Goal: Transaction & Acquisition: Book appointment/travel/reservation

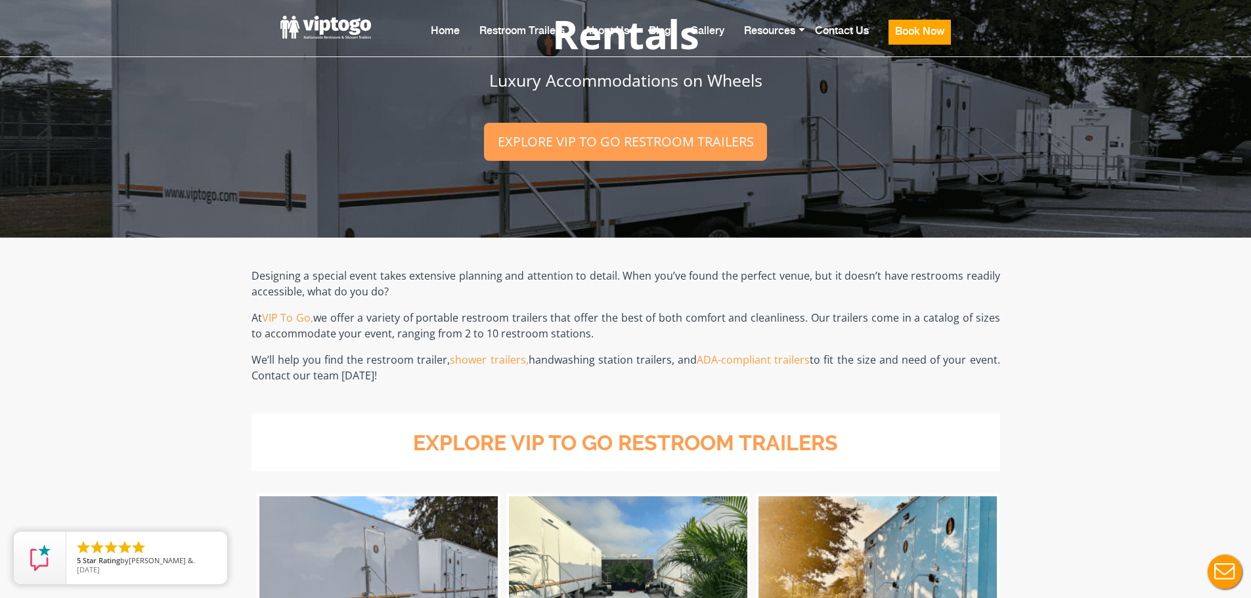
scroll to position [328, 0]
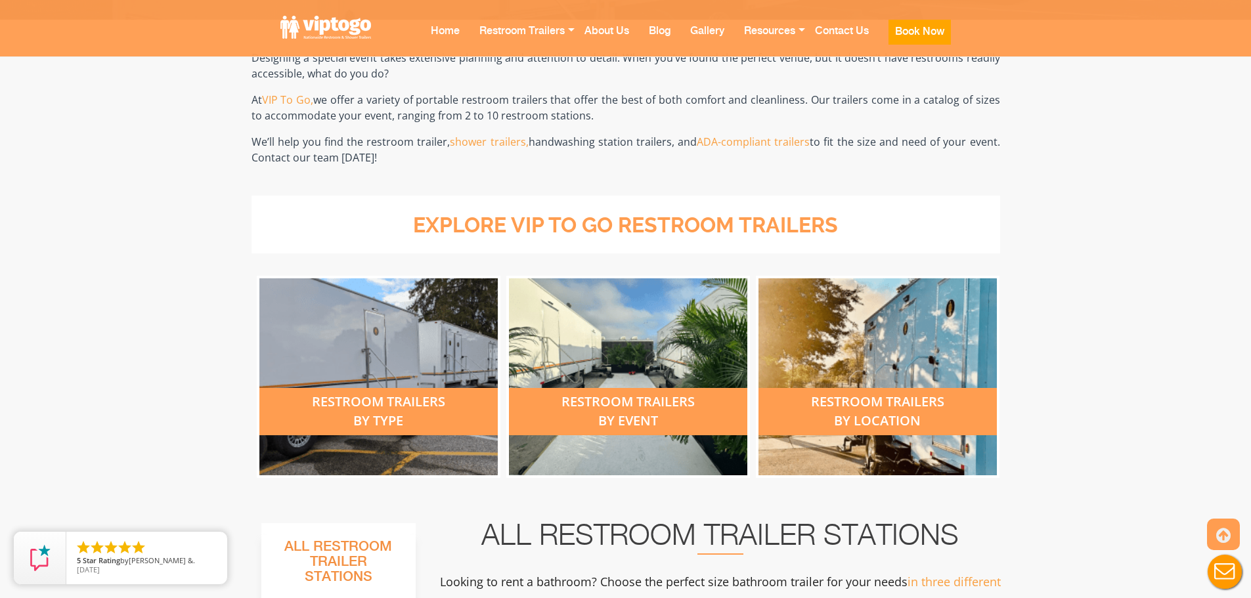
click at [384, 400] on div "restroom trailers by type" at bounding box center [378, 411] width 238 height 47
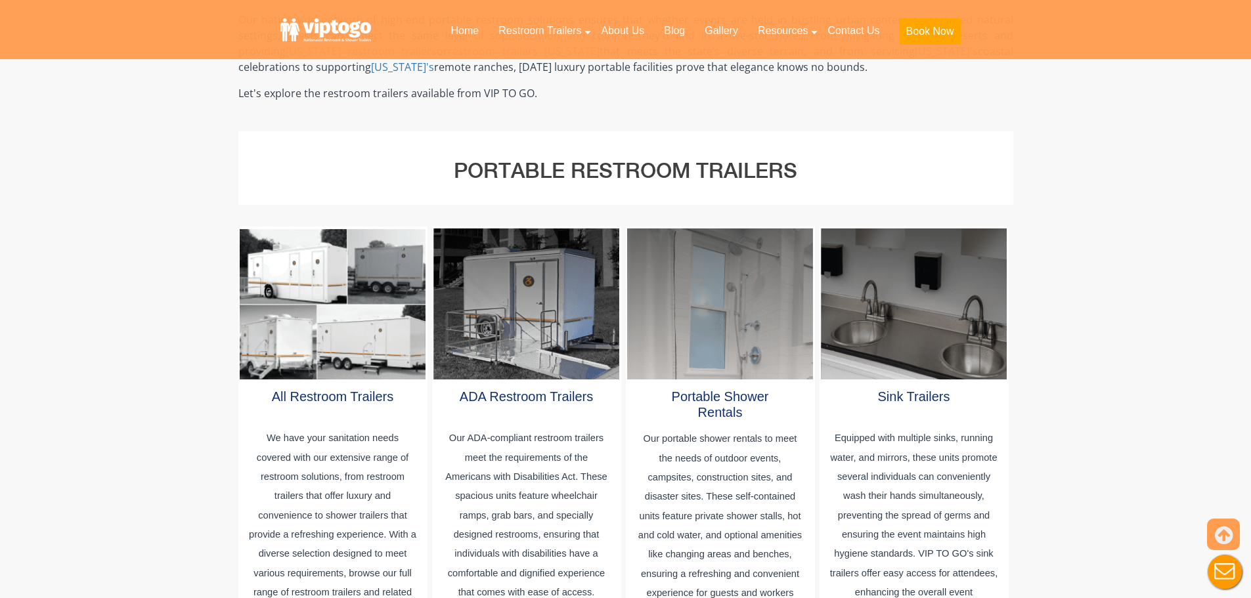
scroll to position [656, 0]
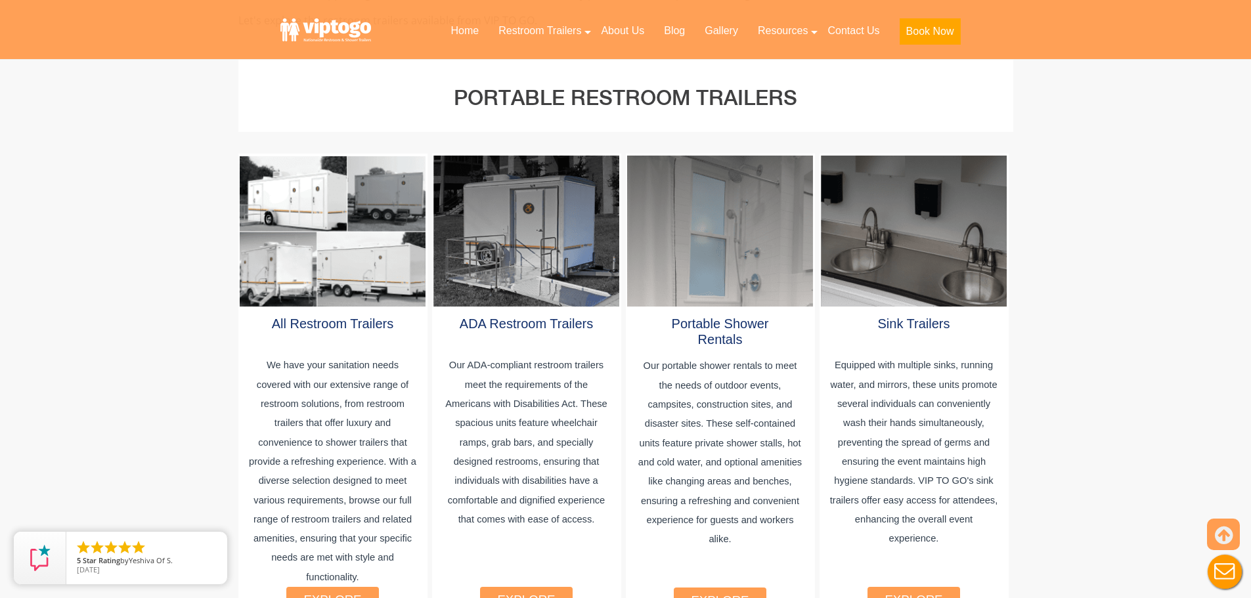
click at [319, 267] on div at bounding box center [332, 231] width 185 height 151
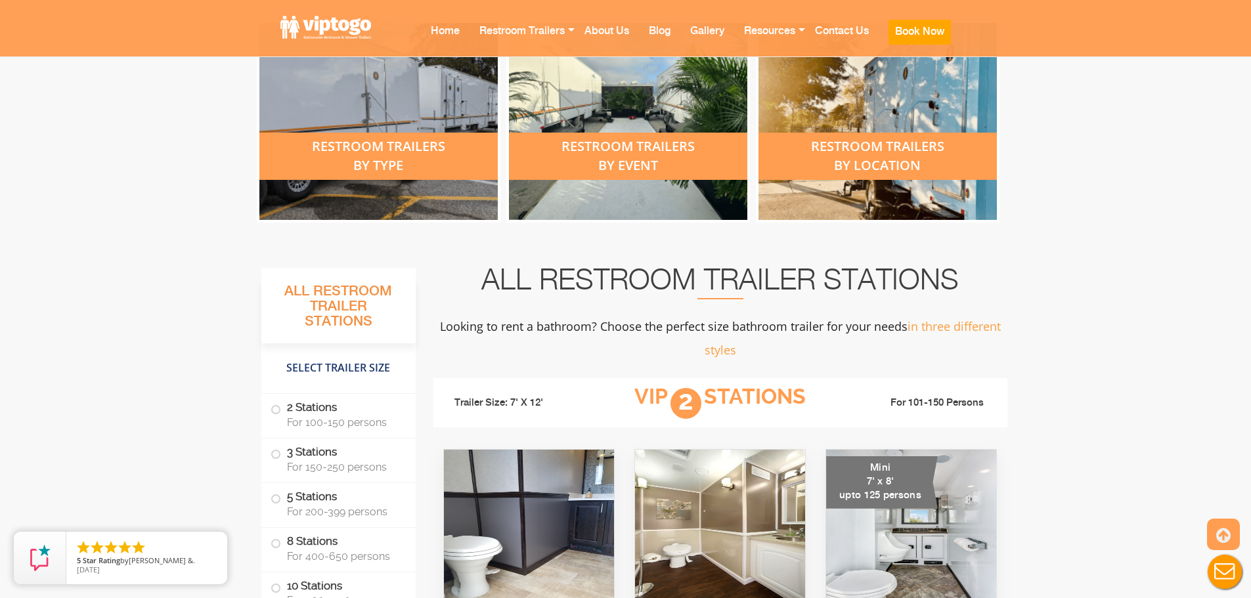
scroll to position [788, 0]
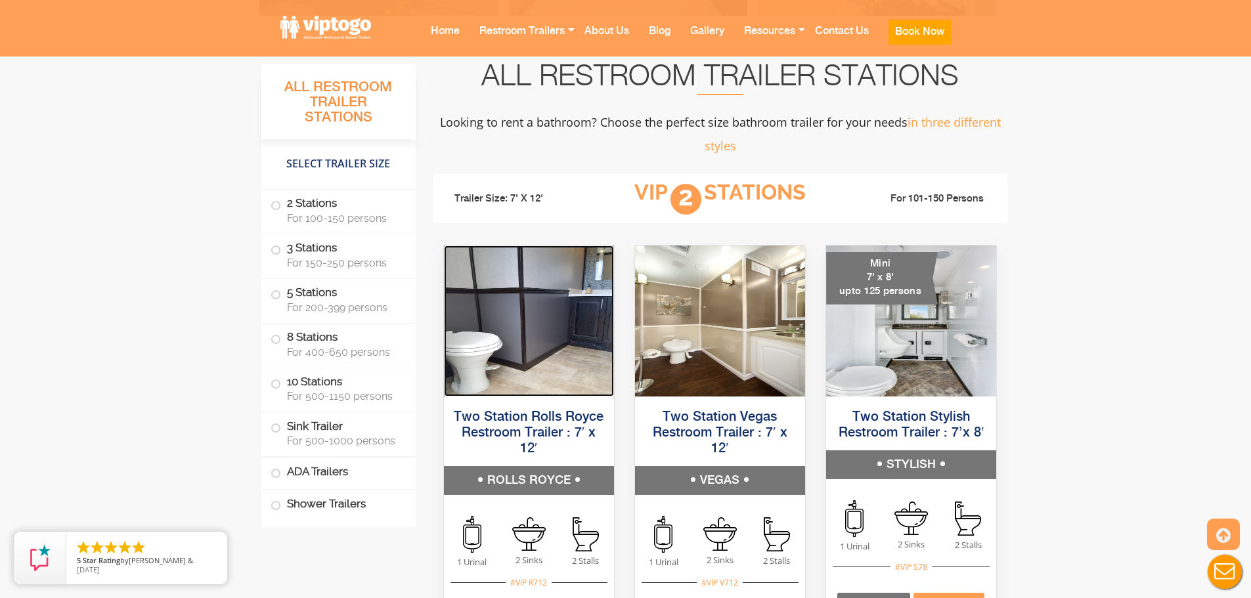
click at [572, 337] on img at bounding box center [529, 321] width 170 height 151
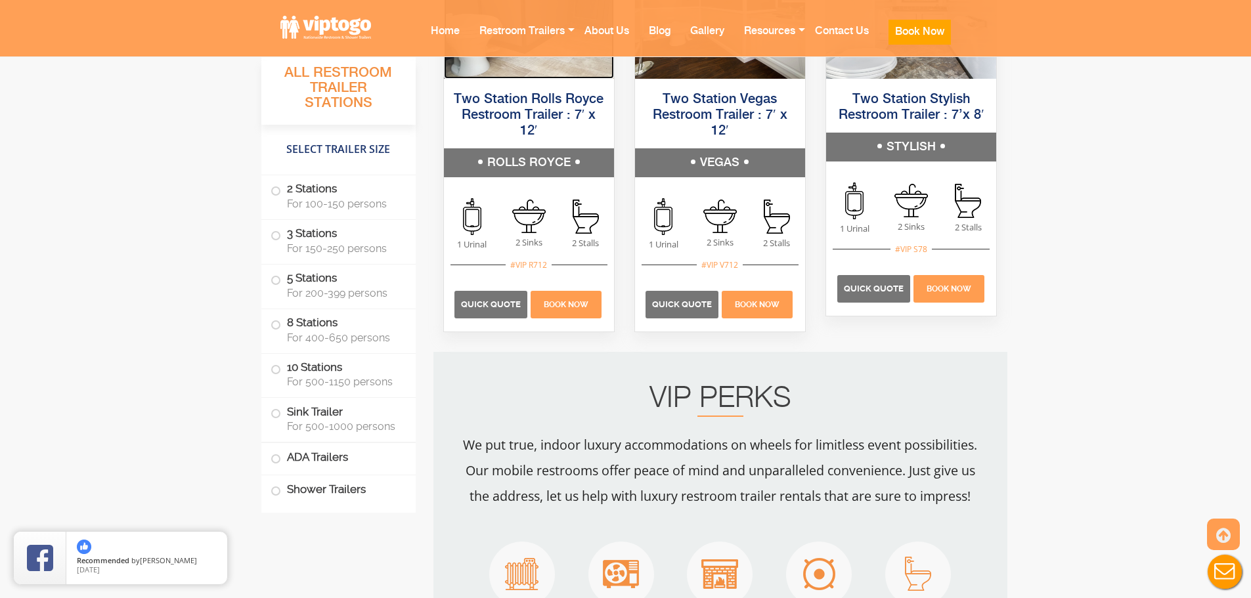
scroll to position [1116, 0]
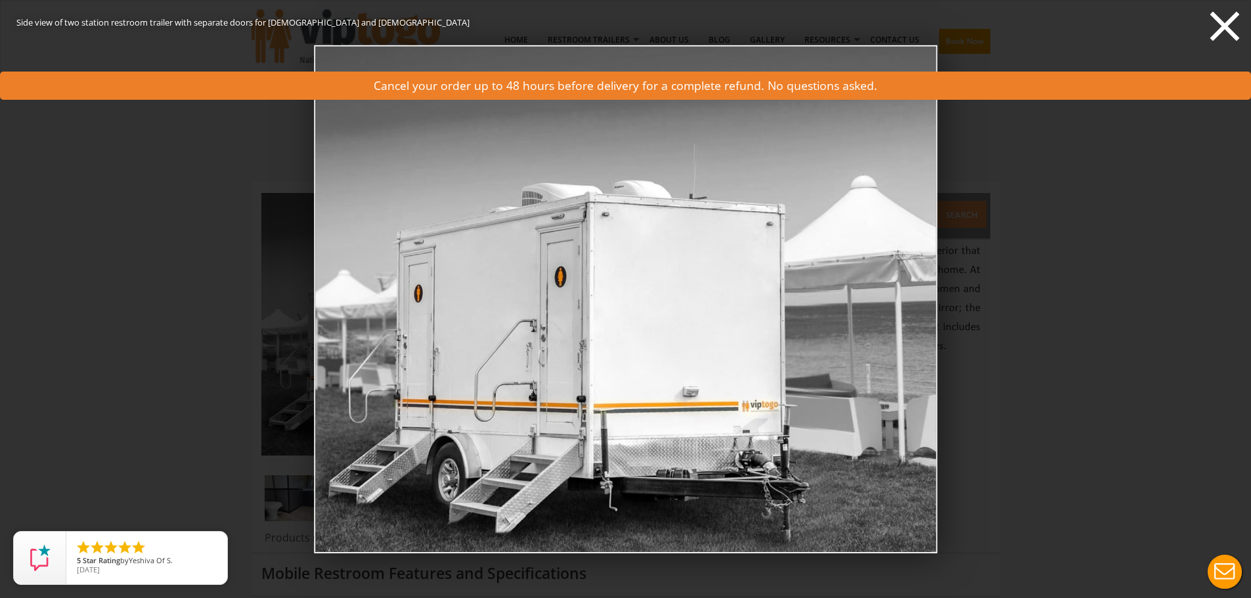
click at [1218, 25] on icon at bounding box center [1224, 26] width 39 height 39
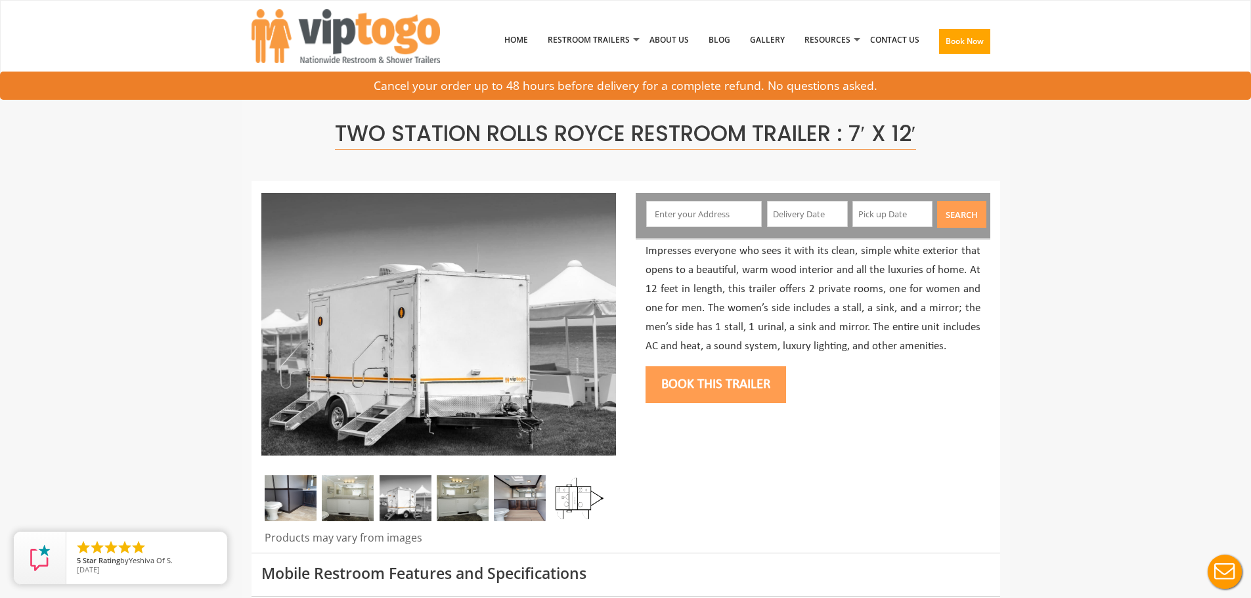
click at [690, 227] on input "text" at bounding box center [704, 214] width 116 height 26
paste input "245 CHERRY LANE AIRMONT, NY 10901"
type input "245 CHERRY LANE AIRMONT, NY 10901"
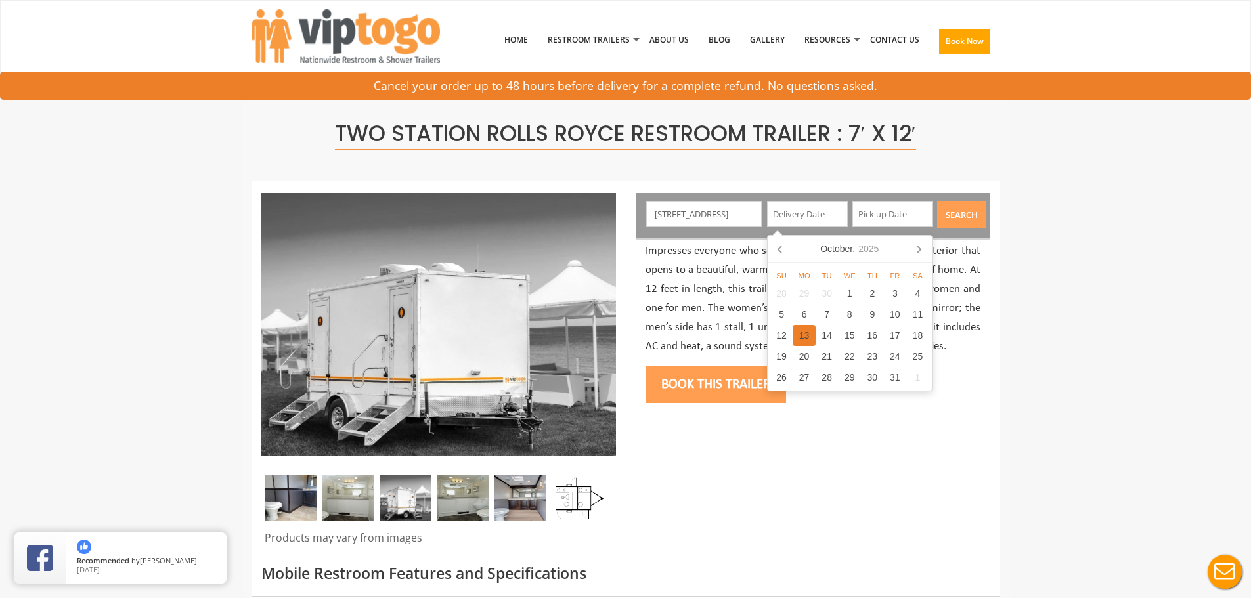
click at [937, 201] on button "Search" at bounding box center [961, 214] width 49 height 27
type input "10/13/2025"
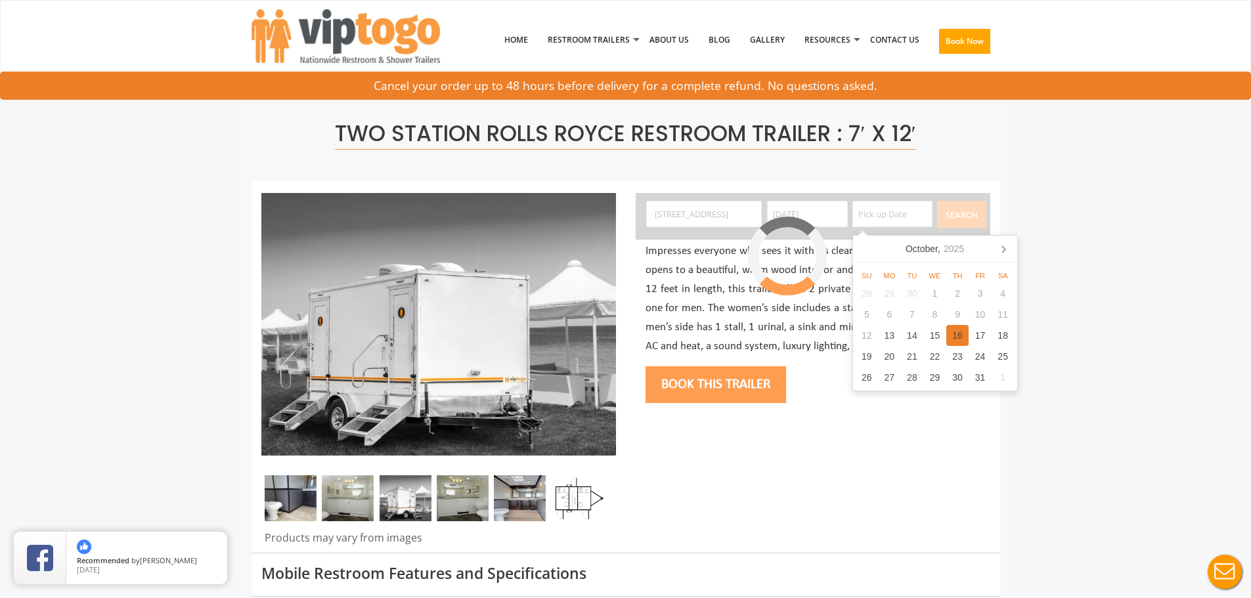
click at [937, 201] on button "Search" at bounding box center [961, 214] width 49 height 27
type input "10/16/2025"
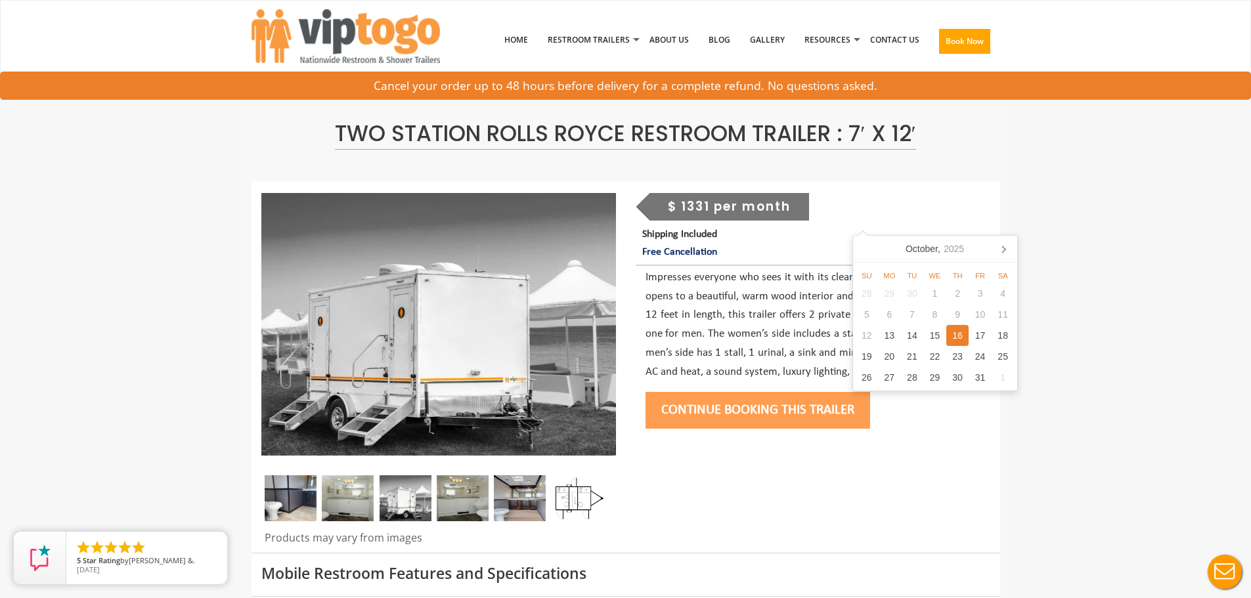
click at [964, 335] on div "16" at bounding box center [957, 335] width 23 height 21
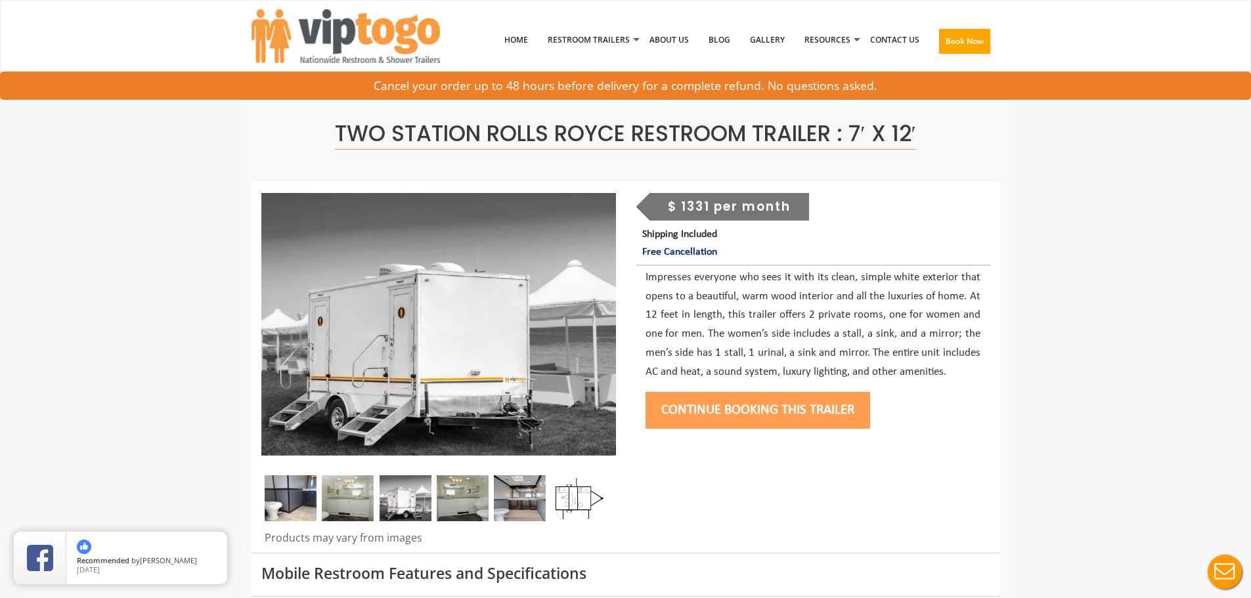
click at [743, 407] on button "Continue Booking this trailer" at bounding box center [757, 410] width 225 height 37
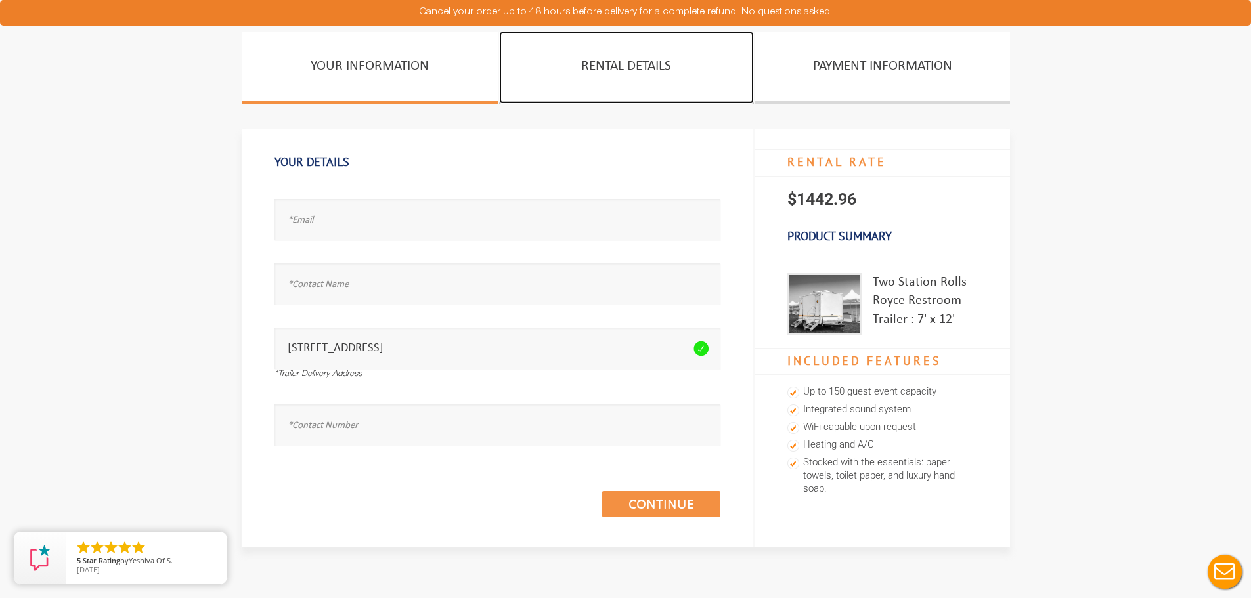
click at [627, 70] on link "Rental Details" at bounding box center [626, 68] width 255 height 72
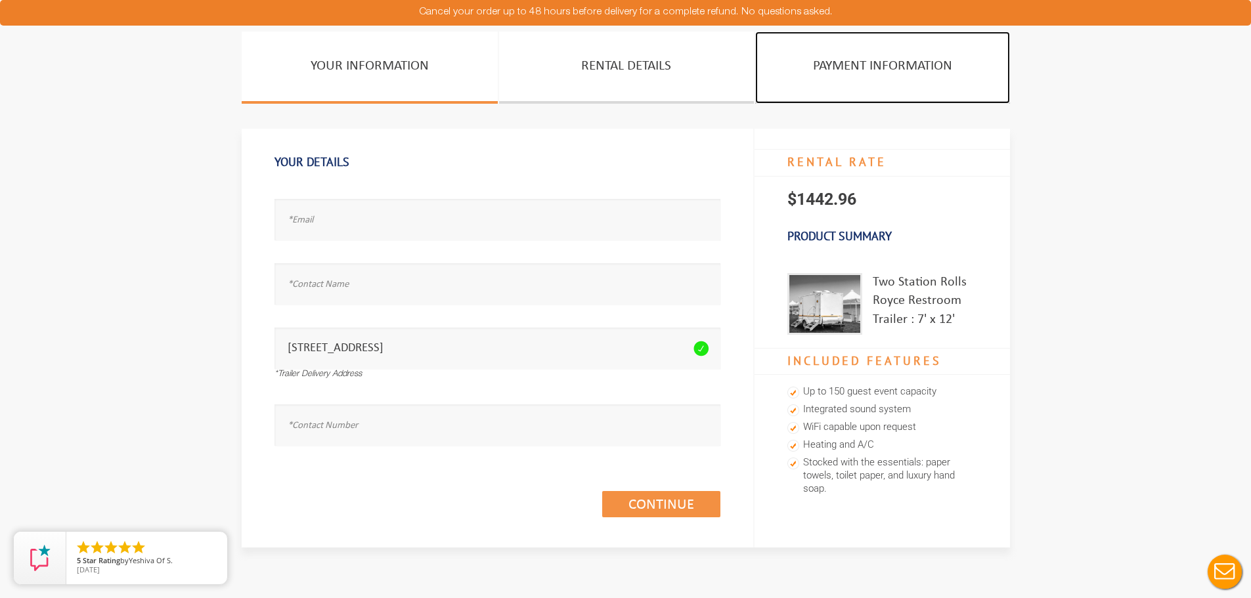
click at [866, 77] on link "PAYMENT INFORMATION" at bounding box center [882, 68] width 255 height 72
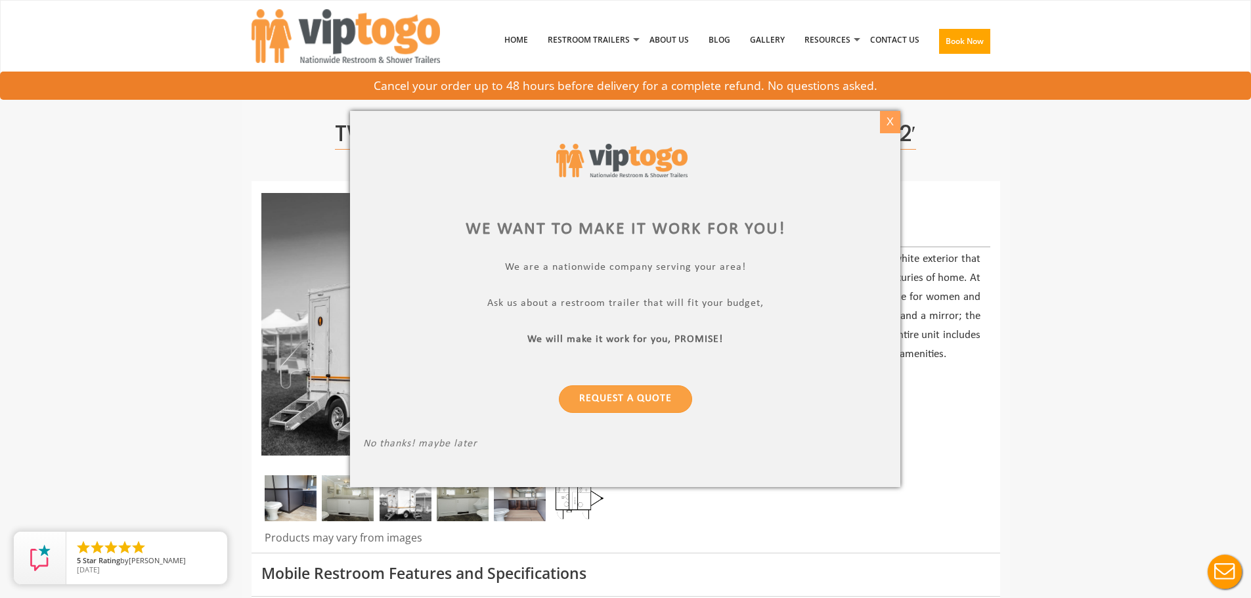
click at [888, 123] on div "X" at bounding box center [890, 122] width 20 height 22
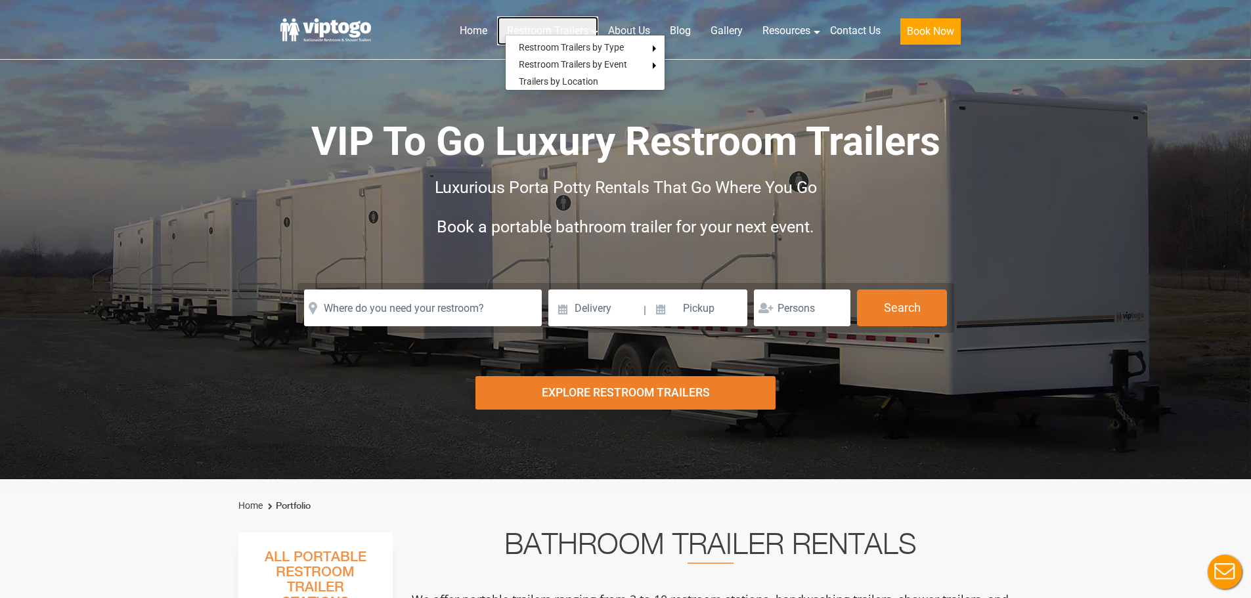
click at [565, 28] on link "Restroom Trailers" at bounding box center [547, 30] width 101 height 29
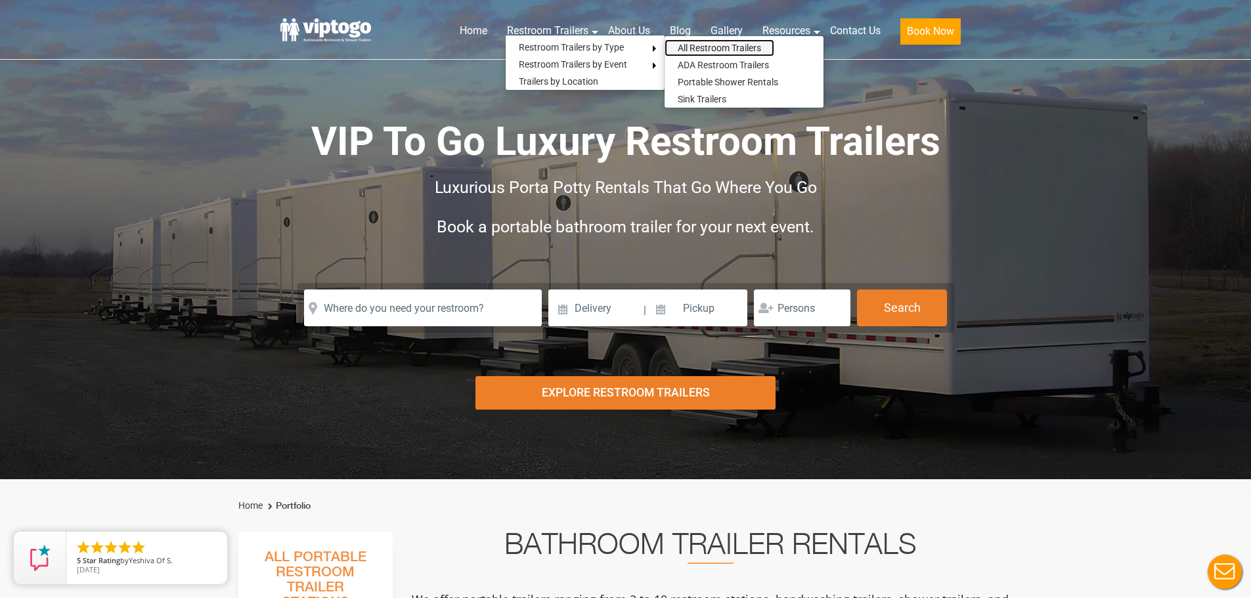
click at [696, 46] on link "All Restroom Trailers" at bounding box center [719, 47] width 110 height 17
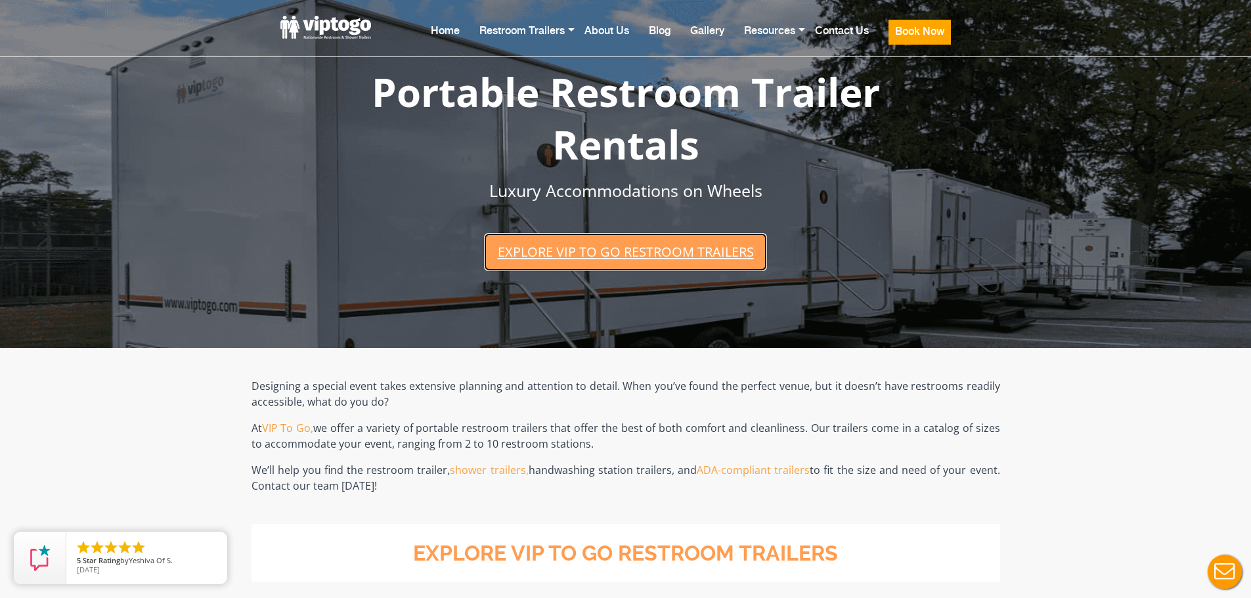
click at [630, 270] on link "Explore VIP To Go restroom trailers" at bounding box center [625, 251] width 282 height 37
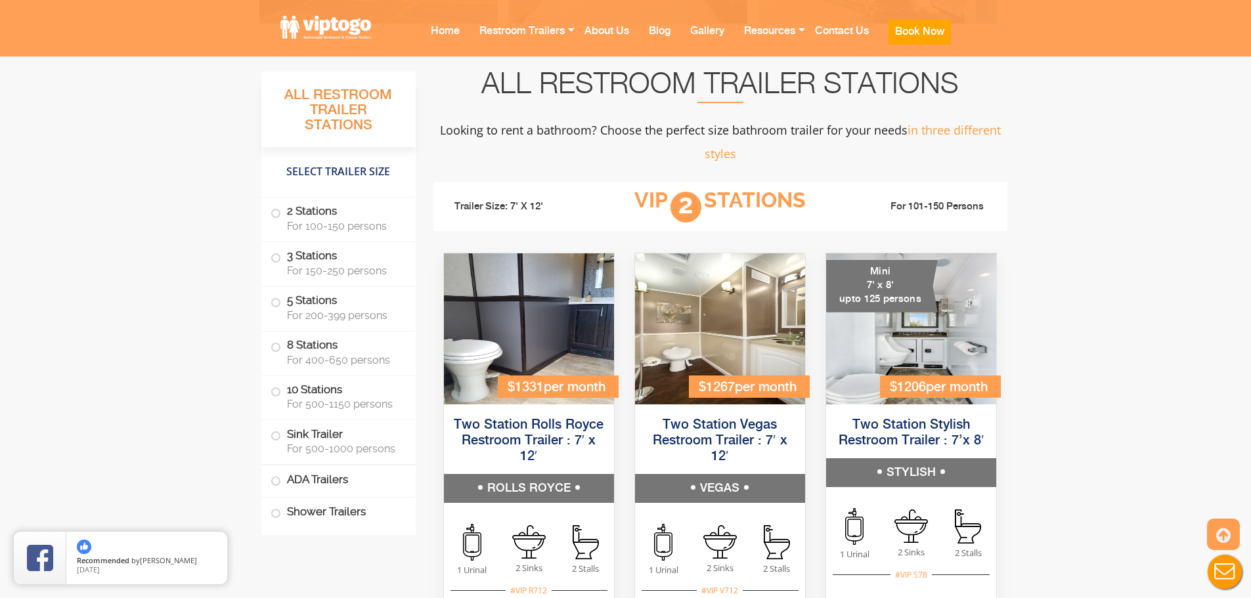
scroll to position [865, 0]
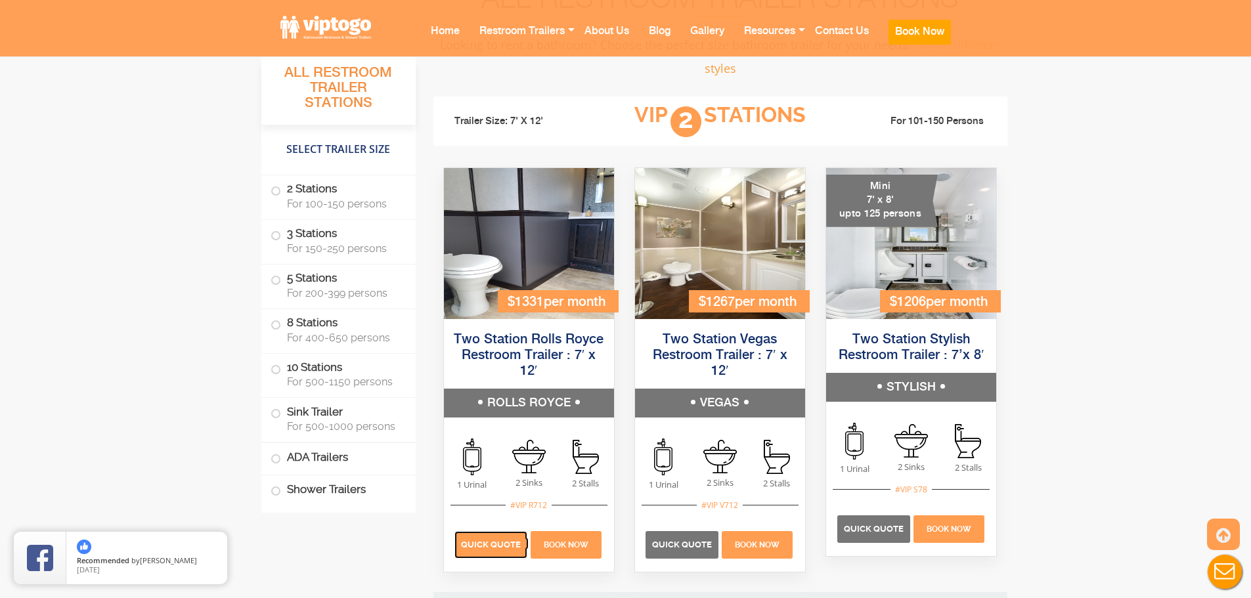
click at [481, 553] on p "Quick Quote" at bounding box center [490, 545] width 73 height 28
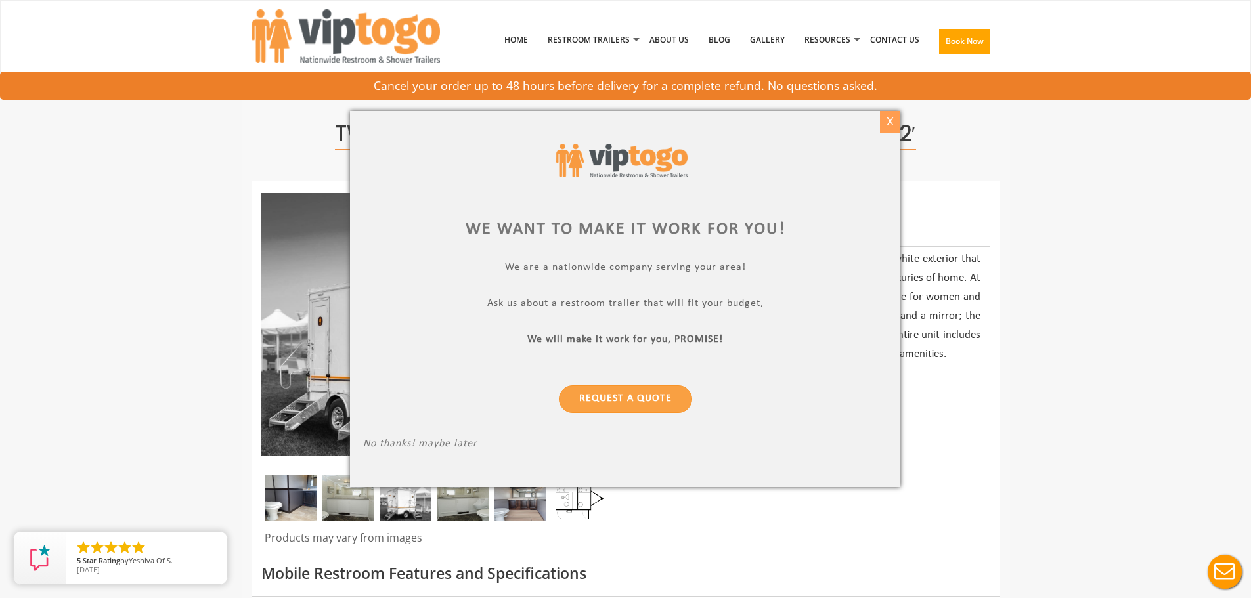
click at [895, 123] on div "X" at bounding box center [890, 122] width 20 height 22
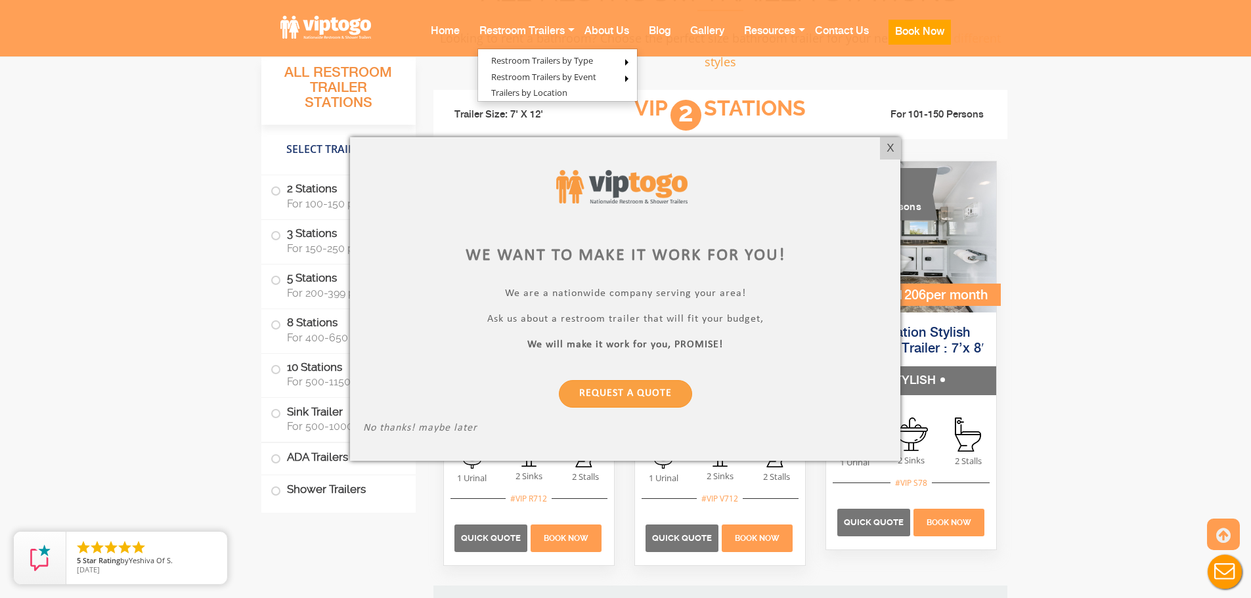
click at [887, 152] on div "X" at bounding box center [890, 148] width 20 height 22
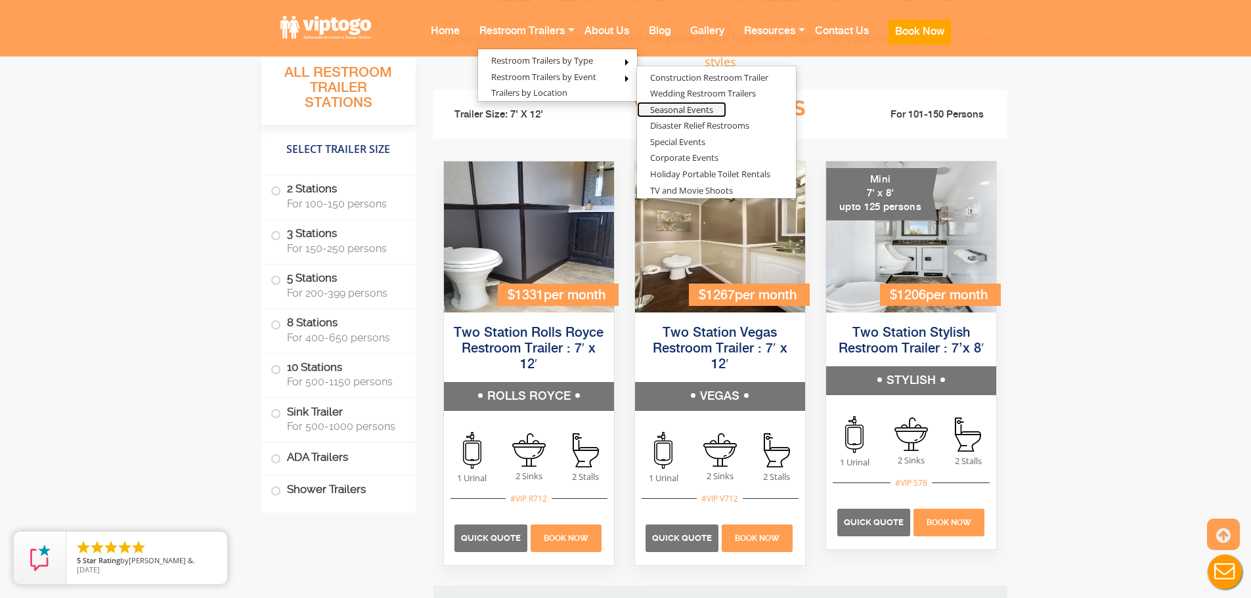
click at [675, 108] on link "Seasonal Events" at bounding box center [681, 110] width 89 height 16
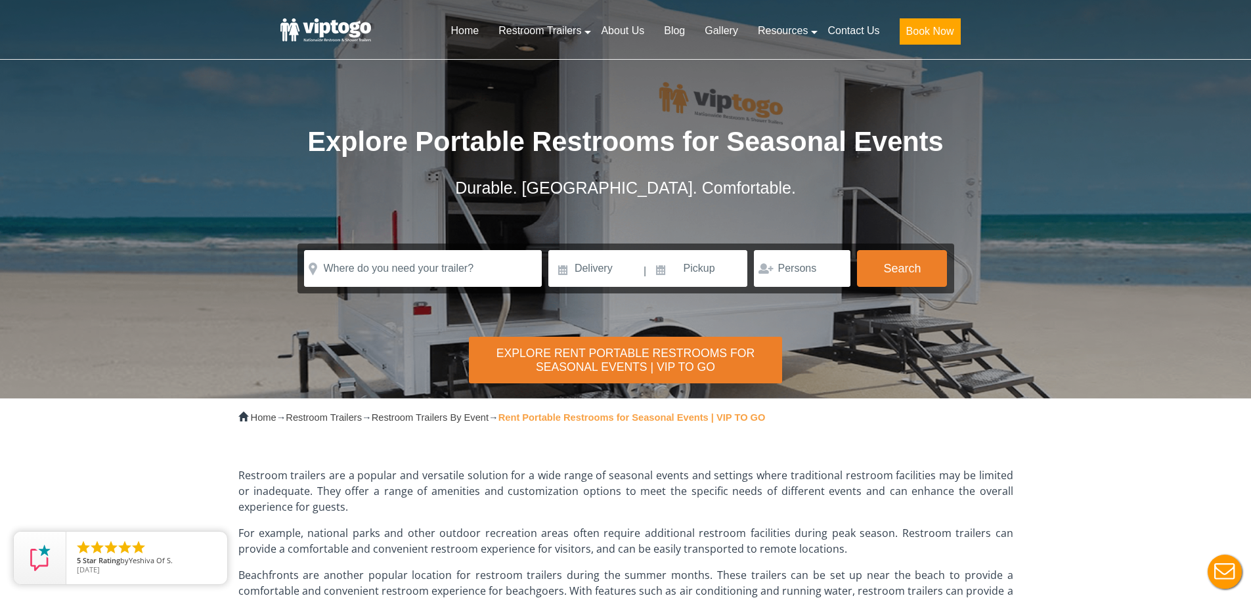
click at [664, 362] on div "Explore Rent Portable Restrooms for Seasonal Events | VIP TO GO" at bounding box center [625, 360] width 312 height 47
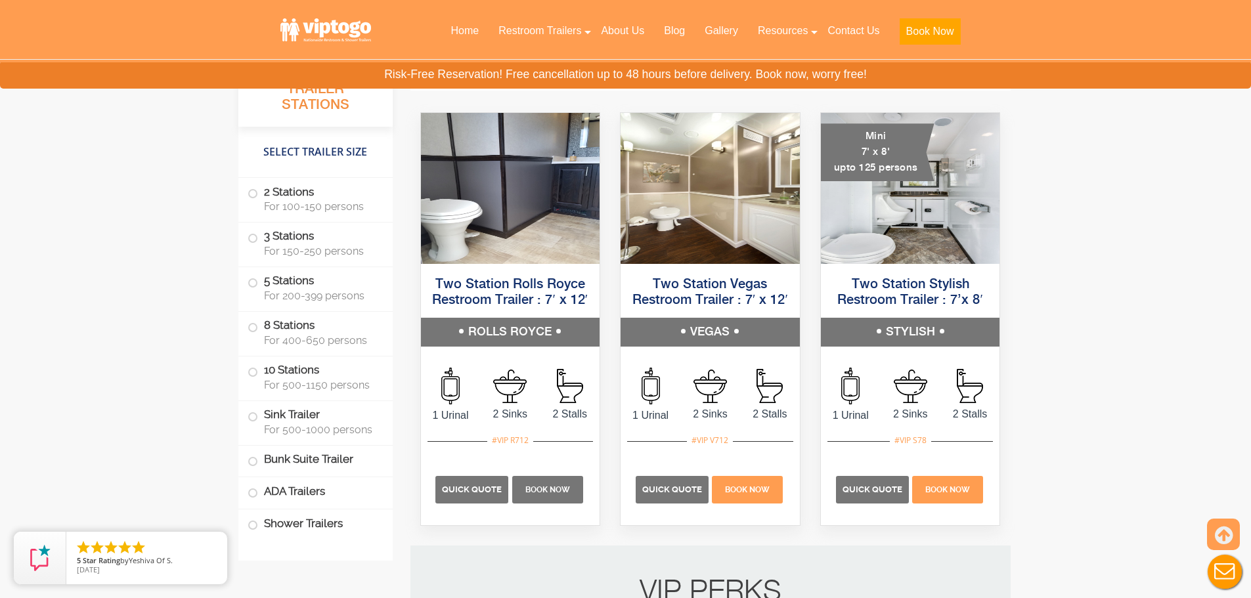
scroll to position [803, 0]
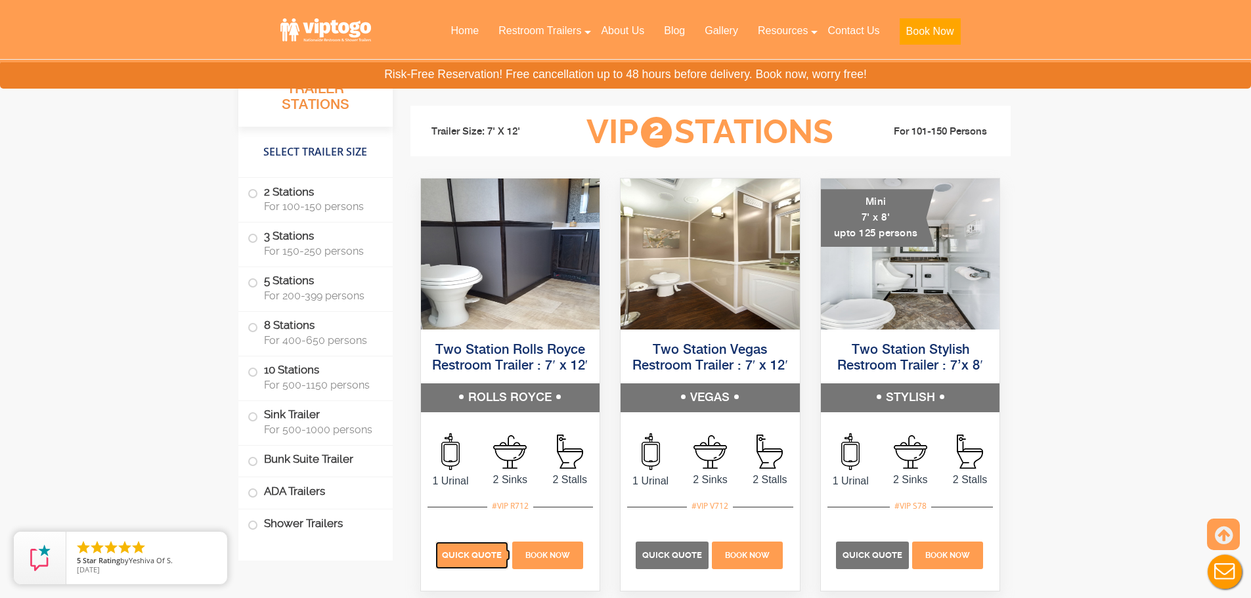
click at [477, 563] on p "Quick Quote" at bounding box center [471, 556] width 73 height 28
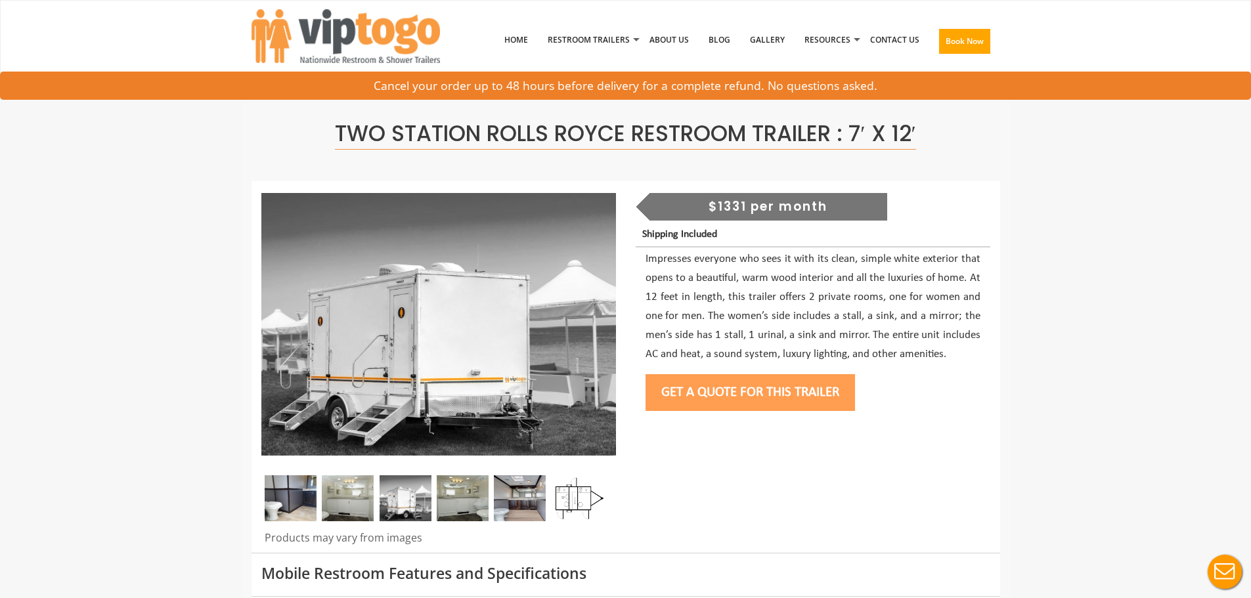
click at [782, 207] on div "$1331 per month" at bounding box center [768, 207] width 238 height 28
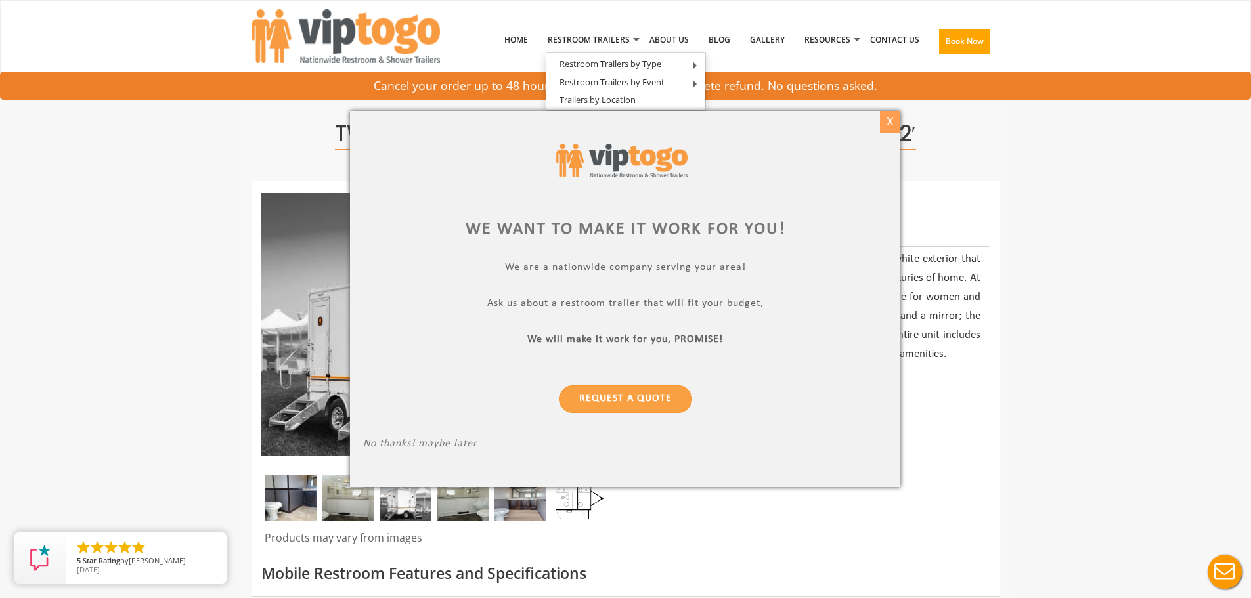
click at [889, 121] on div "X" at bounding box center [890, 122] width 20 height 22
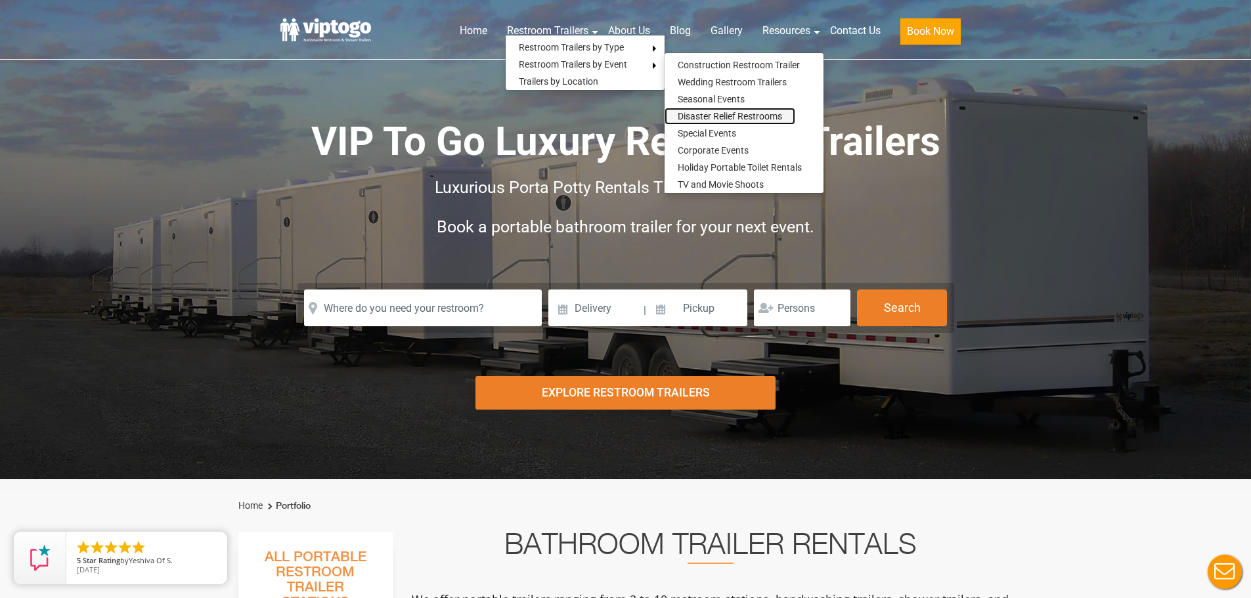
click at [704, 120] on link "Disaster Relief Restrooms" at bounding box center [729, 116] width 131 height 17
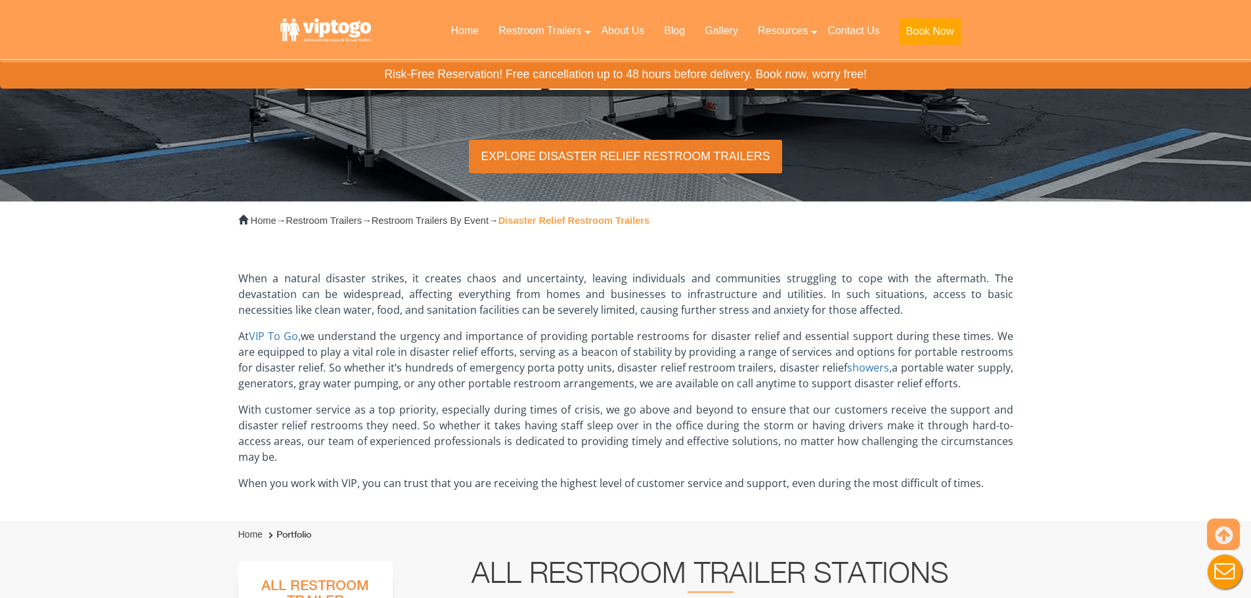
click at [612, 157] on div "Explore Disaster Relief Restroom Trailers" at bounding box center [625, 156] width 312 height 33
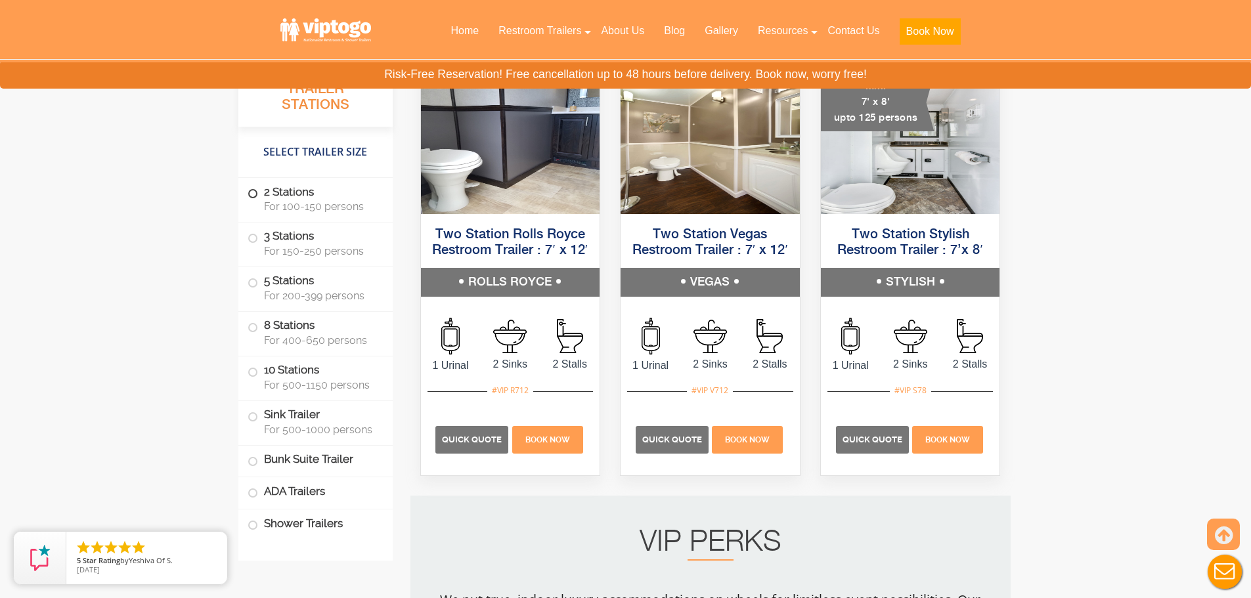
click at [302, 198] on label "2 Stations For 100-150 persons" at bounding box center [315, 198] width 136 height 41
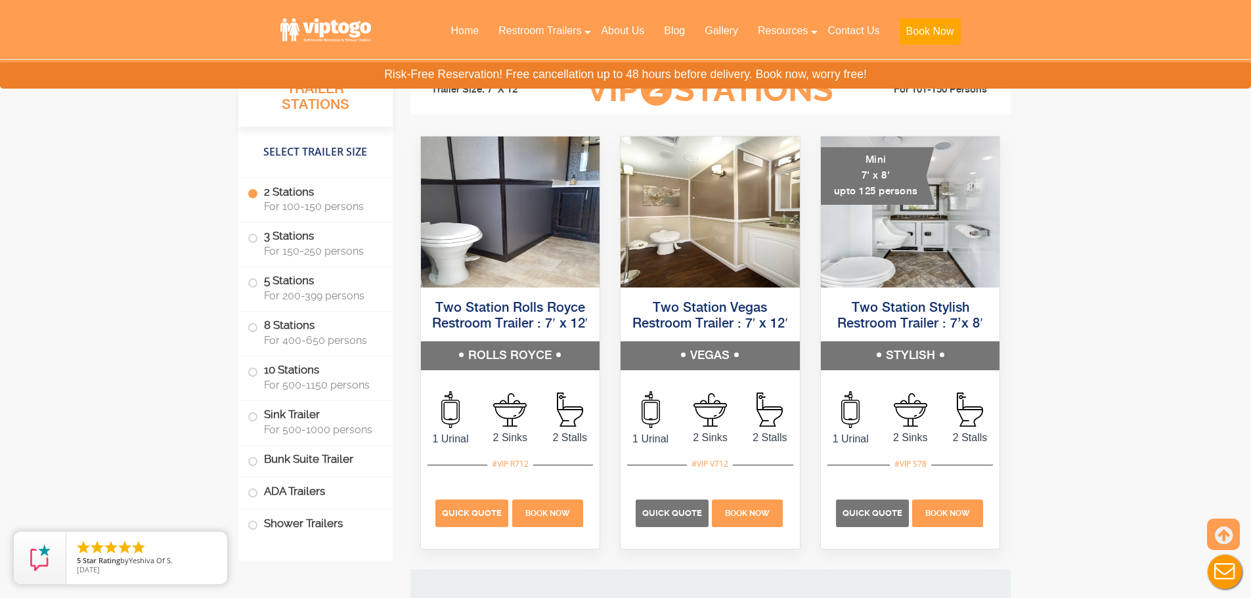
scroll to position [809, 0]
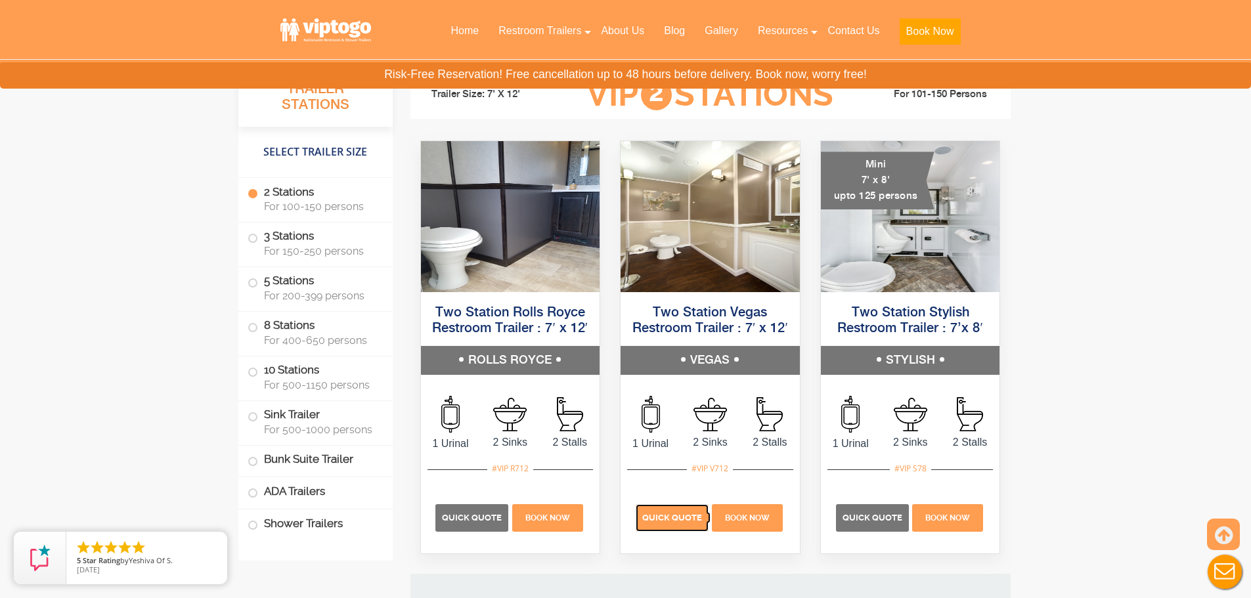
click at [670, 513] on span "Quick Quote" at bounding box center [672, 518] width 60 height 10
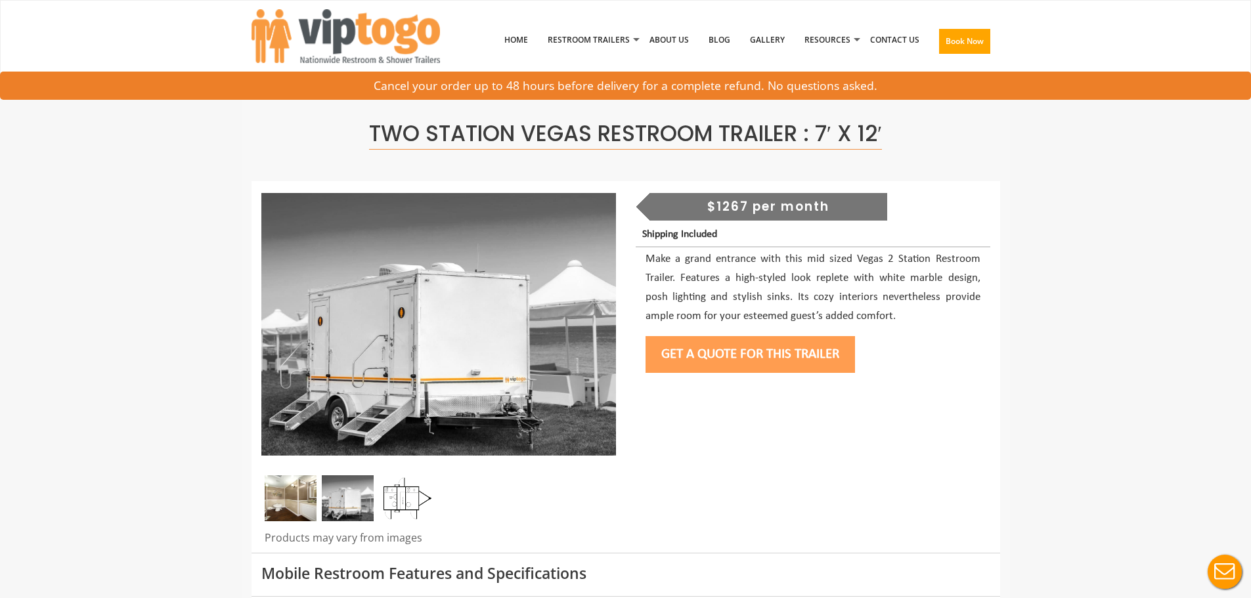
click at [739, 205] on div "$1267 per month" at bounding box center [768, 207] width 238 height 28
click at [736, 205] on div "$1267 per month" at bounding box center [768, 207] width 238 height 28
click at [735, 206] on div "$1267 per month" at bounding box center [768, 207] width 238 height 28
drag, startPoint x: 733, startPoint y: 207, endPoint x: 710, endPoint y: 231, distance: 33.0
click at [710, 231] on div "$1267 per month Shipping Included Make a grand entrance with this mid sized Veg…" at bounding box center [813, 286] width 374 height 186
